Goal: Information Seeking & Learning: Compare options

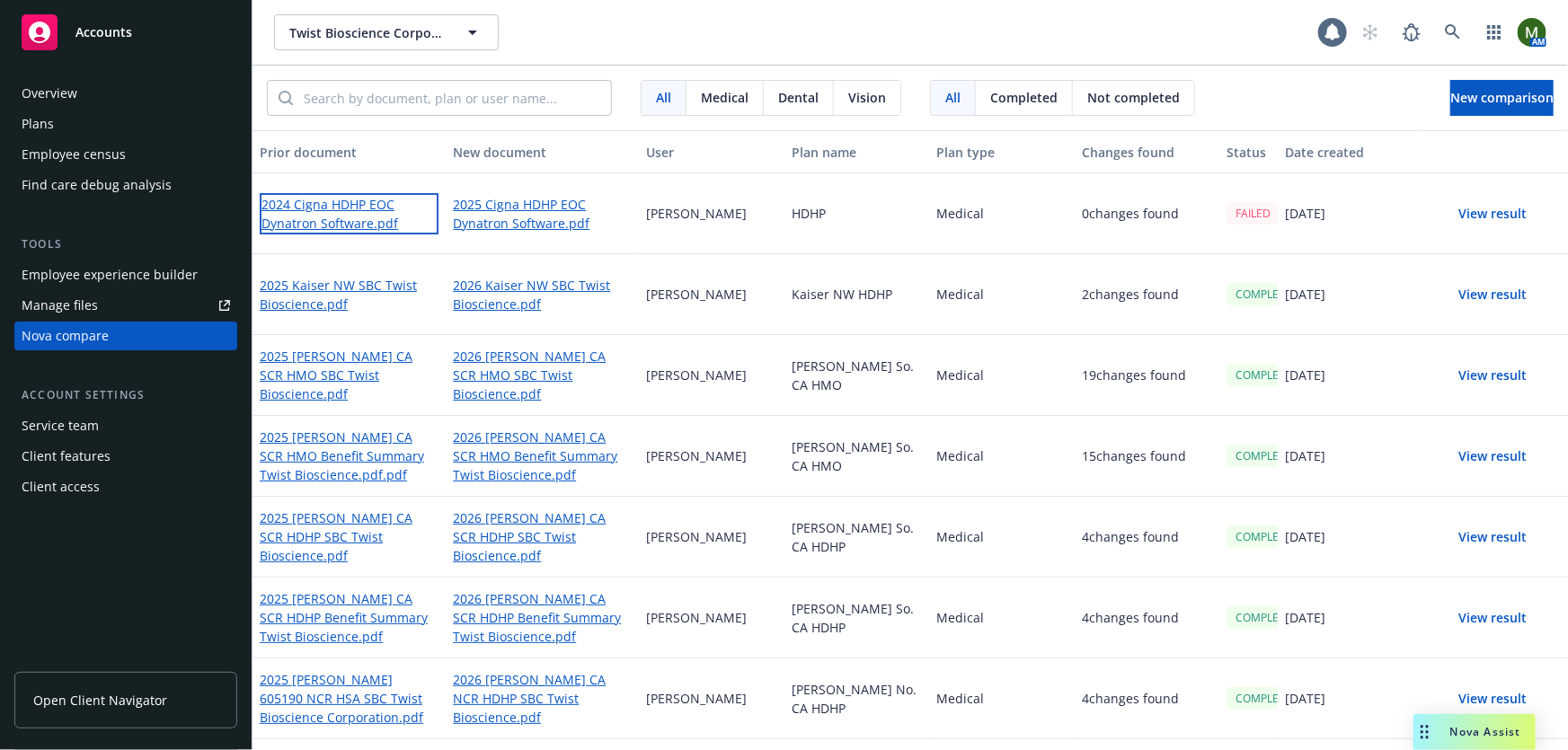
click at [348, 204] on link "2024 Cigna HDHP EOC Dynatron Software.pdf" at bounding box center [348, 213] width 179 height 41
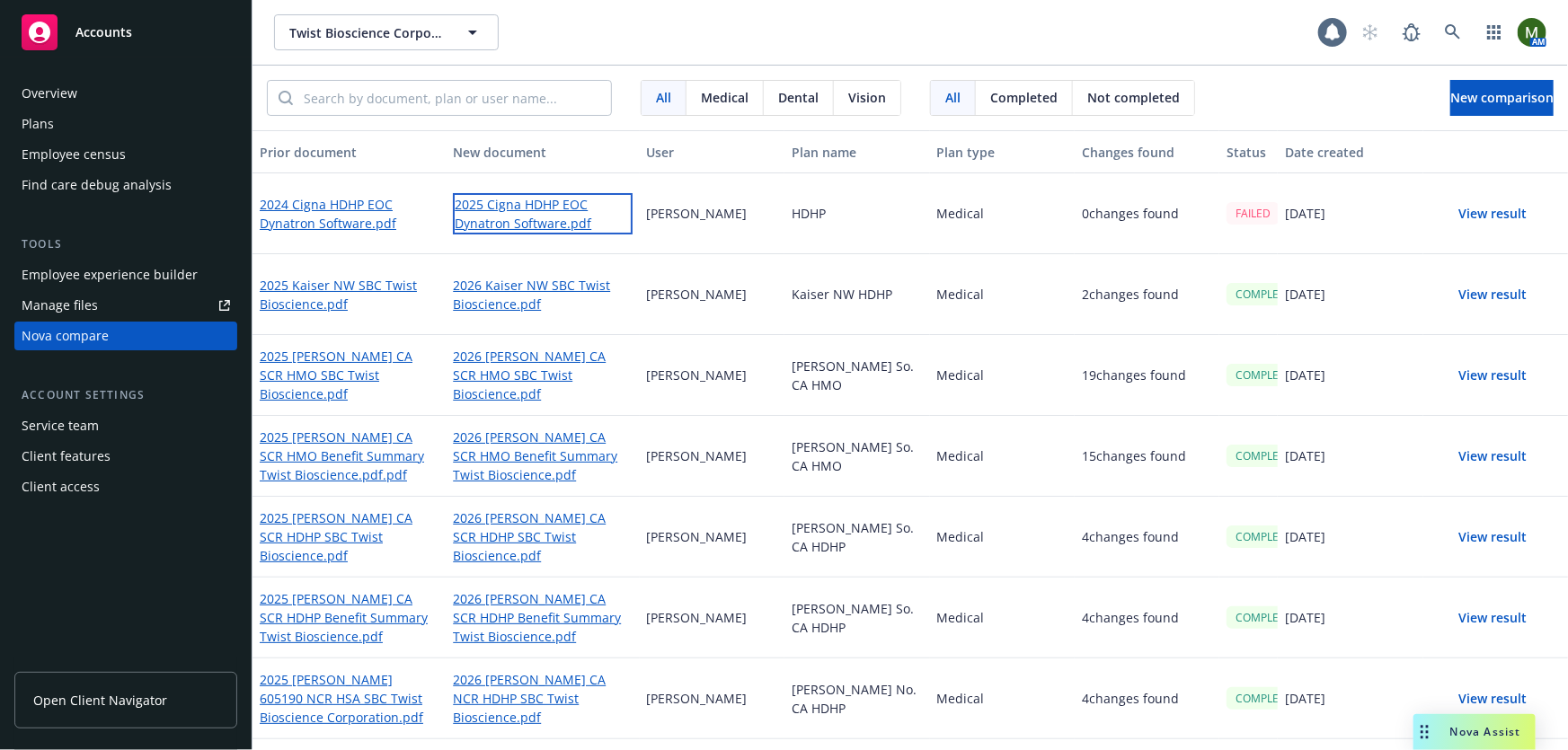
click at [552, 209] on link "2025 Cigna HDHP EOC Dynatron Software.pdf" at bounding box center [542, 213] width 179 height 41
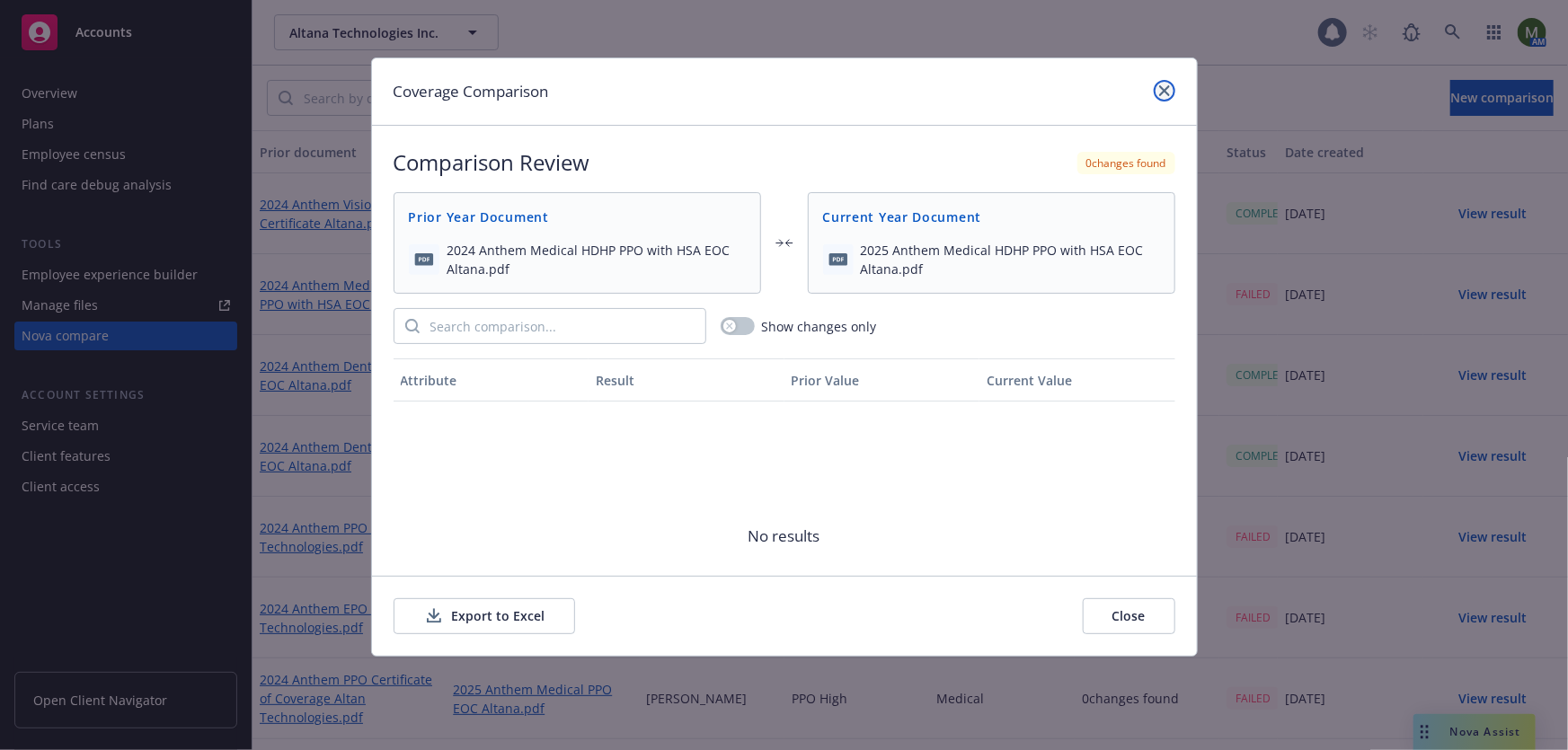
click at [1168, 92] on icon "close" at bounding box center [1165, 91] width 11 height 11
